Goal: Information Seeking & Learning: Learn about a topic

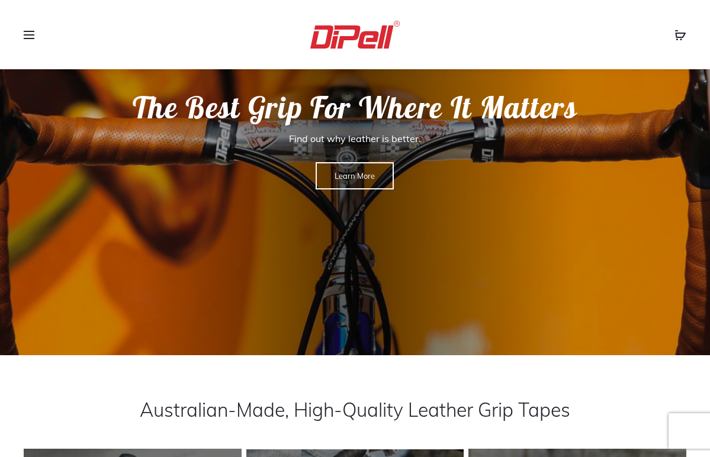
scroll to position [94, 0]
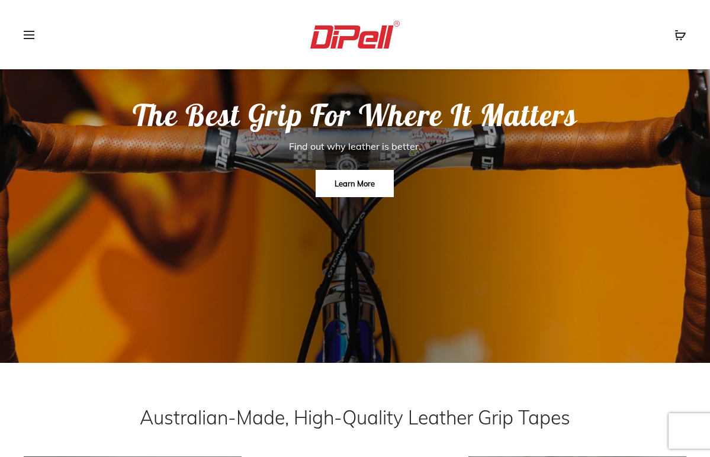
click at [348, 192] on link "Learn More" at bounding box center [355, 183] width 78 height 27
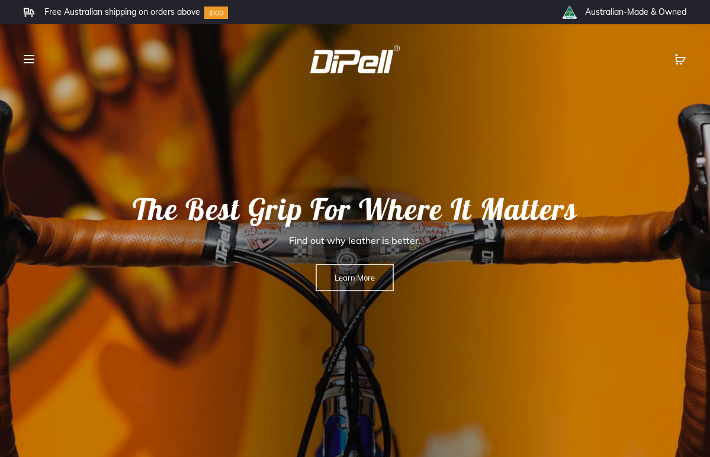
scroll to position [0, 0]
click at [358, 283] on link "Learn More" at bounding box center [355, 277] width 78 height 27
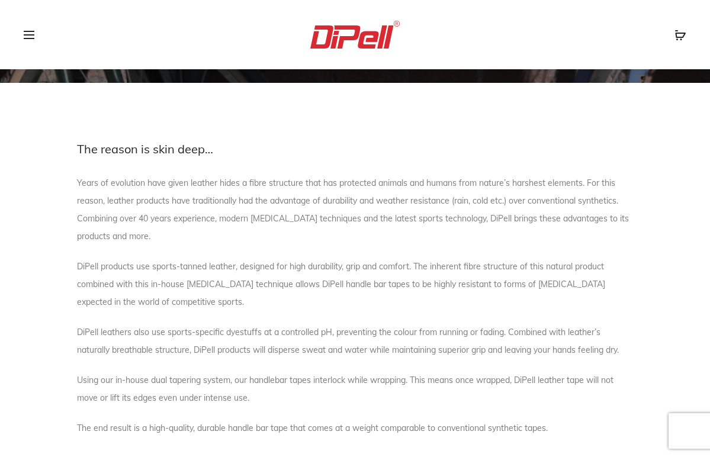
scroll to position [301, 0]
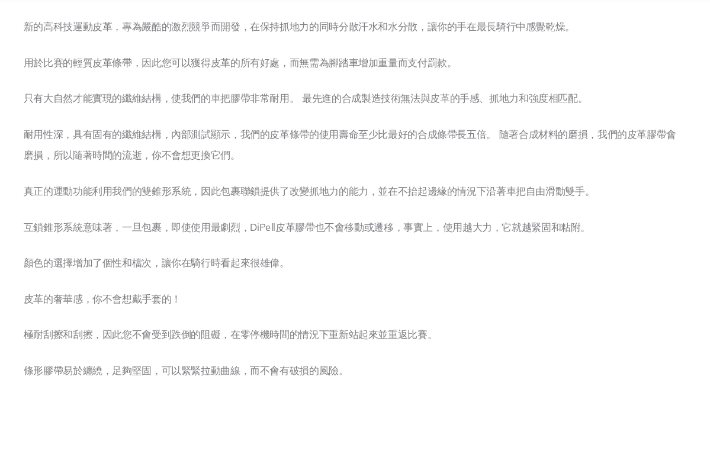
scroll to position [670, 0]
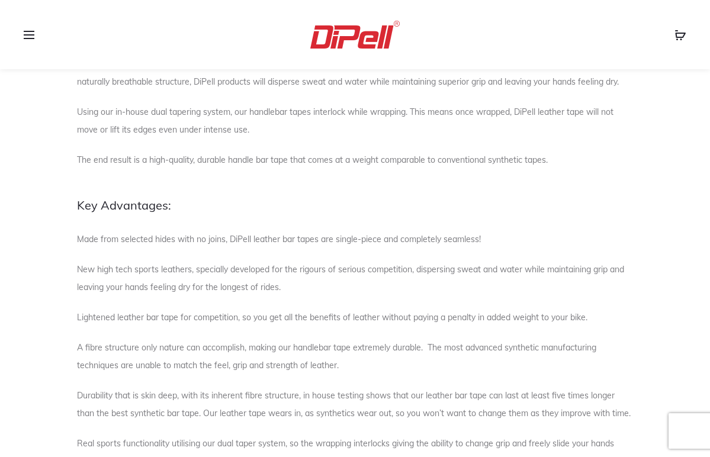
scroll to position [566, 0]
click at [34, 33] on span at bounding box center [33, 35] width 18 height 18
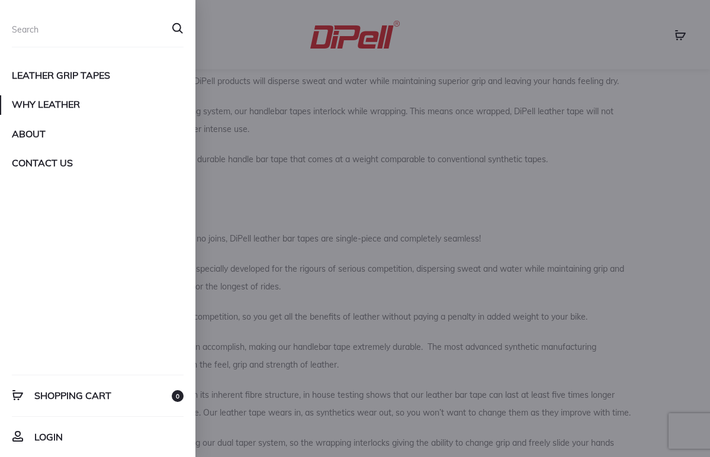
click at [45, 76] on link "Leather Grip Tapes" at bounding box center [98, 75] width 172 height 20
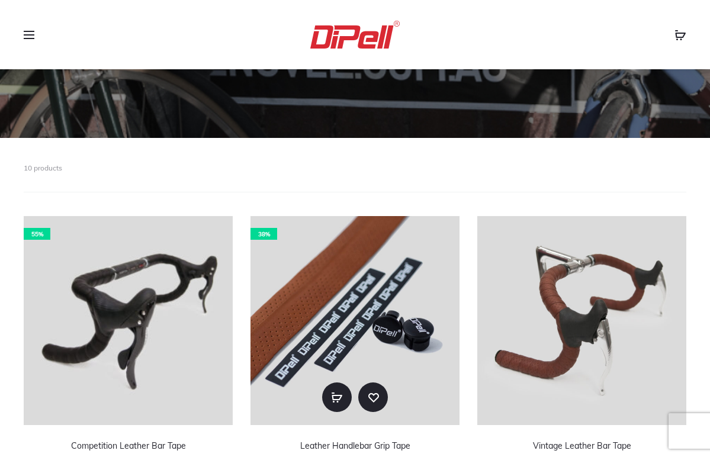
scroll to position [245, 0]
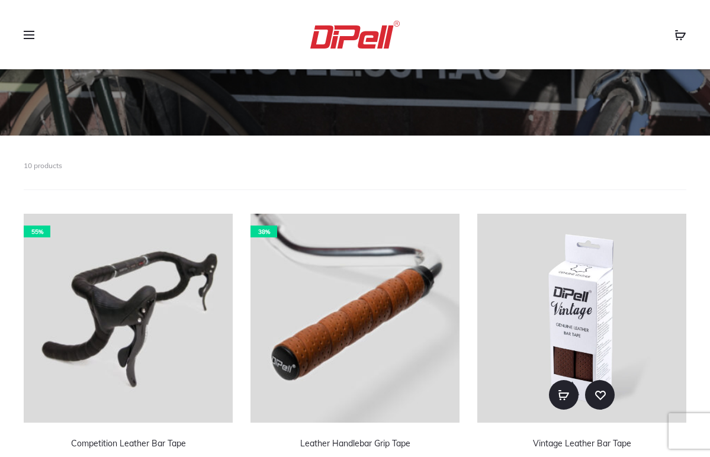
click at [555, 297] on img at bounding box center [581, 318] width 209 height 209
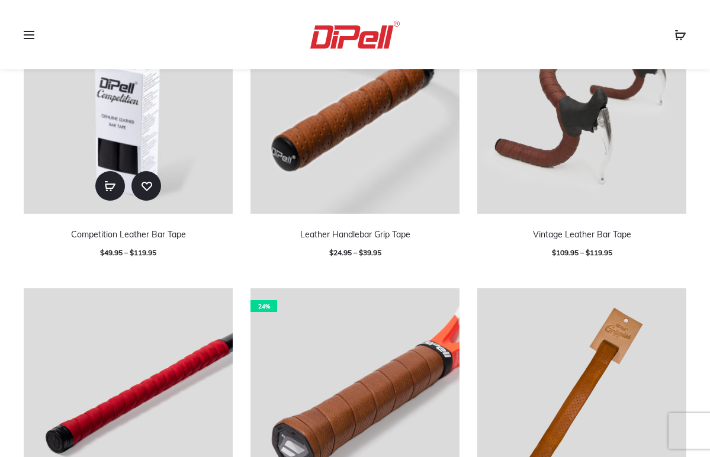
scroll to position [466, 0]
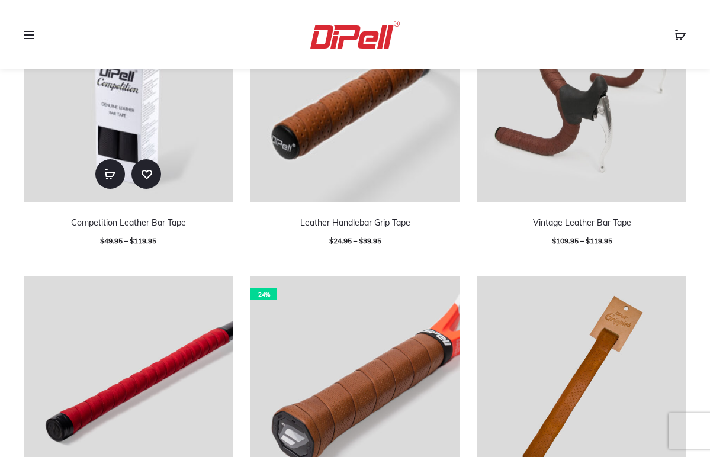
click at [126, 141] on img at bounding box center [128, 97] width 209 height 209
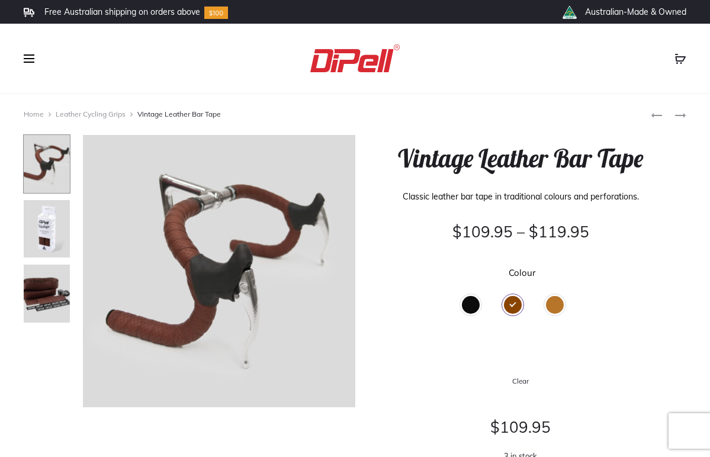
click at [471, 308] on div "Black" at bounding box center [471, 305] width 18 height 18
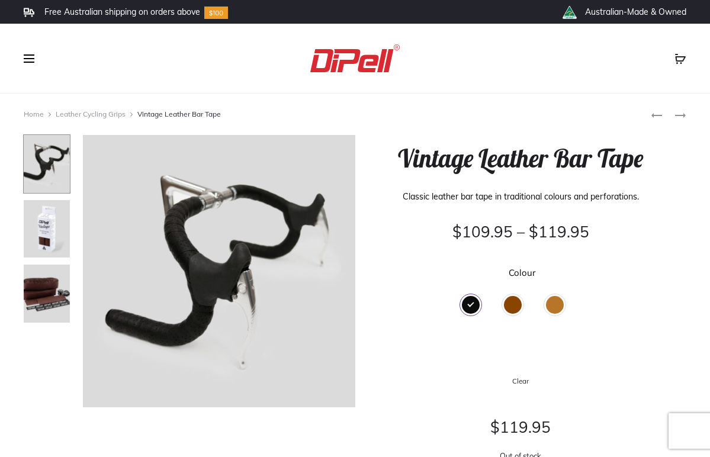
click at [554, 304] on div "Tan" at bounding box center [555, 305] width 18 height 18
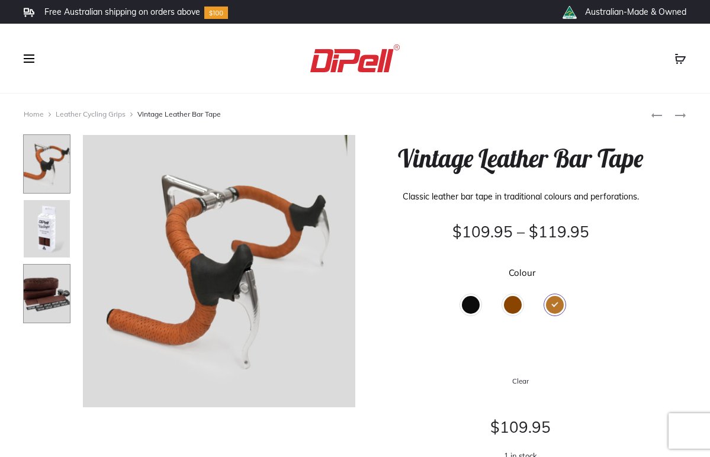
click at [44, 285] on img at bounding box center [46, 293] width 47 height 59
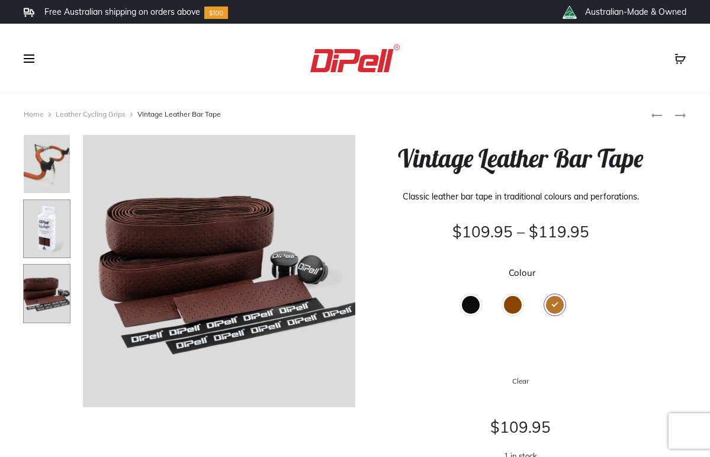
click at [39, 232] on img at bounding box center [46, 229] width 47 height 59
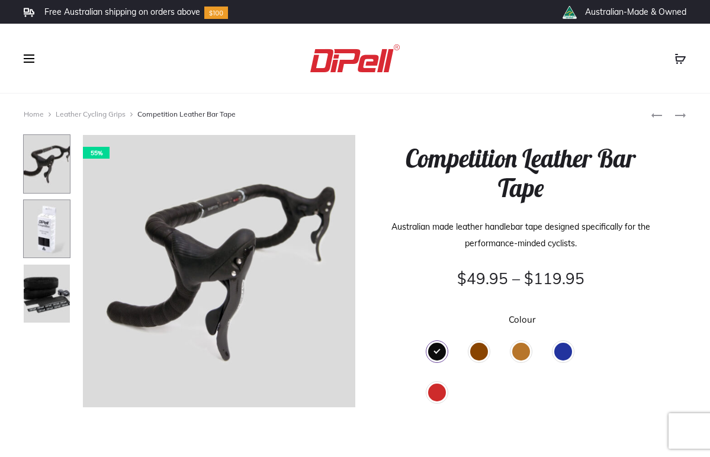
click at [41, 242] on img at bounding box center [46, 229] width 47 height 59
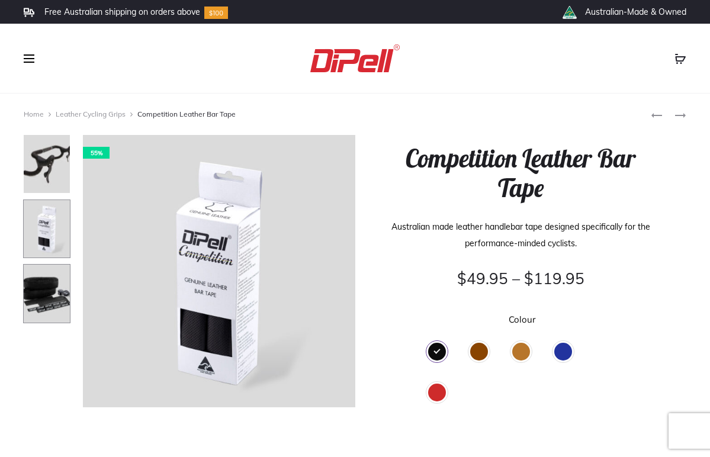
click at [44, 301] on img at bounding box center [46, 293] width 47 height 59
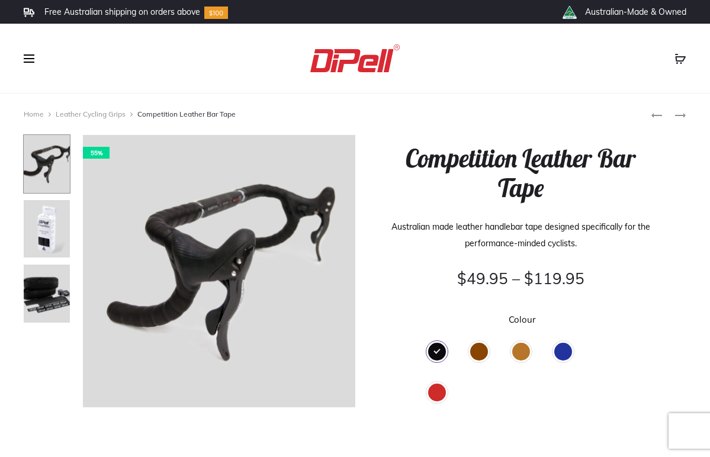
click at [30, 59] on span at bounding box center [29, 58] width 11 height 1
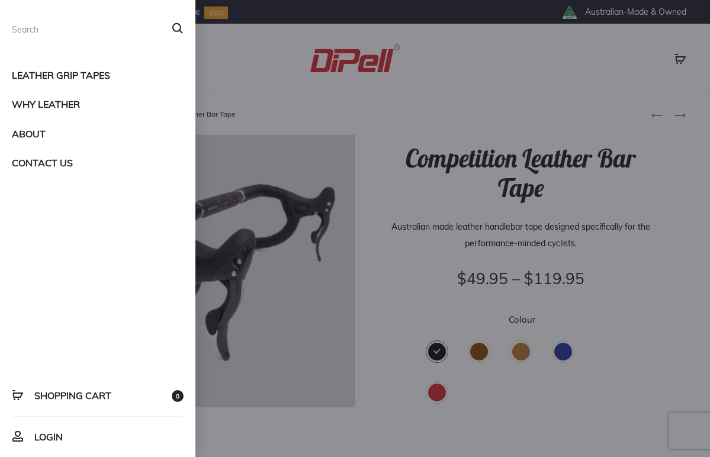
click at [223, 43] on div at bounding box center [355, 228] width 710 height 457
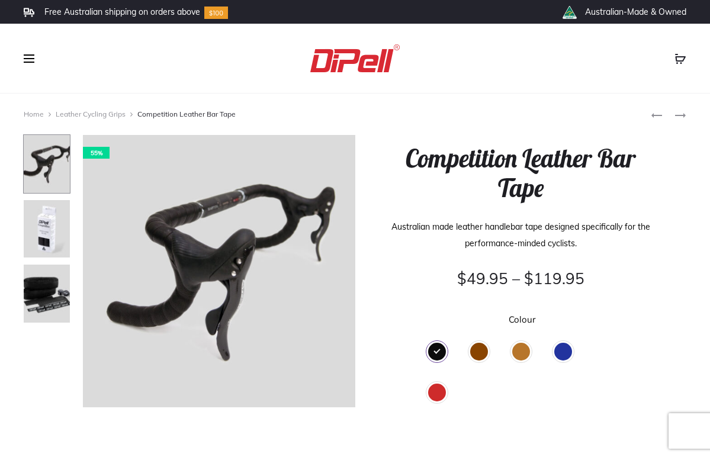
click at [350, 60] on img at bounding box center [355, 58] width 91 height 28
